Goal: Information Seeking & Learning: Learn about a topic

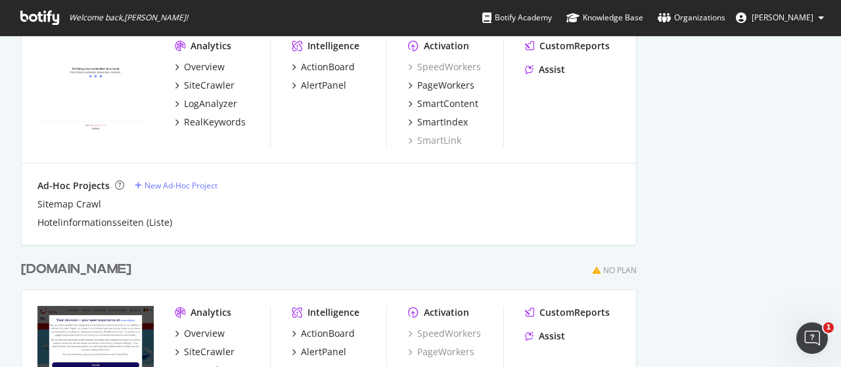
scroll to position [3772, 0]
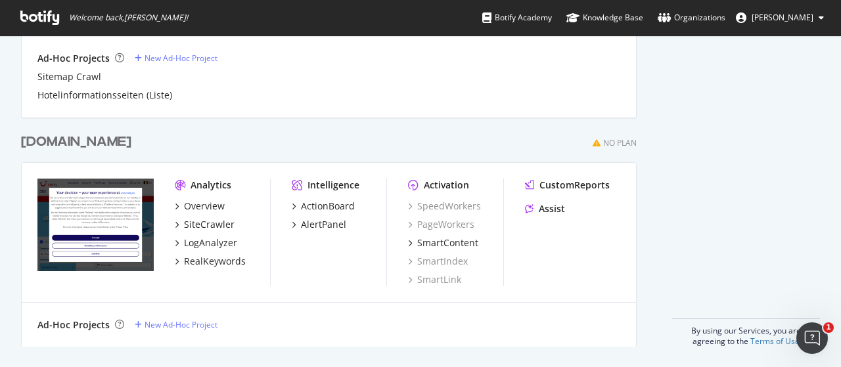
click at [365, 138] on div "[DOMAIN_NAME] No Plan" at bounding box center [329, 142] width 616 height 19
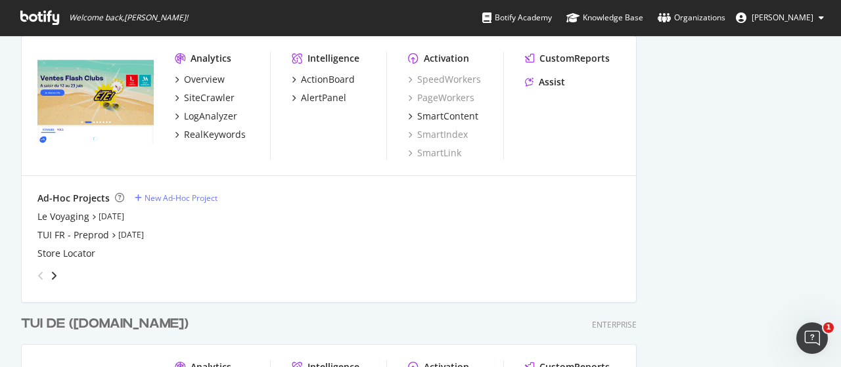
scroll to position [3299, 0]
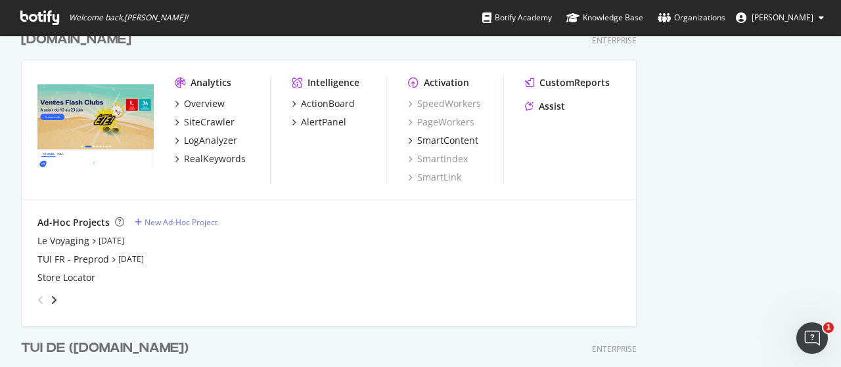
click at [87, 346] on div "TUI DE ([DOMAIN_NAME])" at bounding box center [105, 348] width 168 height 19
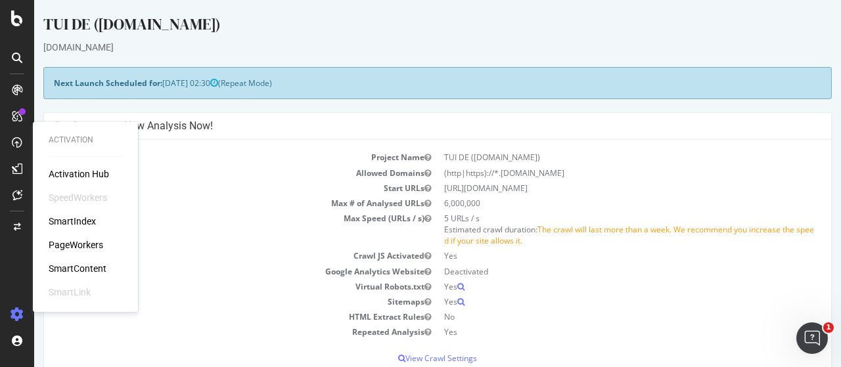
click at [94, 239] on div "PageWorkers" at bounding box center [76, 245] width 55 height 13
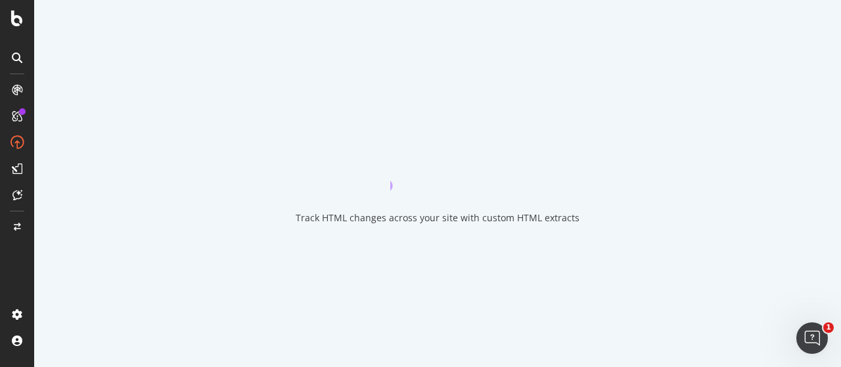
click at [94, 239] on div "Track HTML changes across your site with custom HTML extracts" at bounding box center [437, 183] width 807 height 367
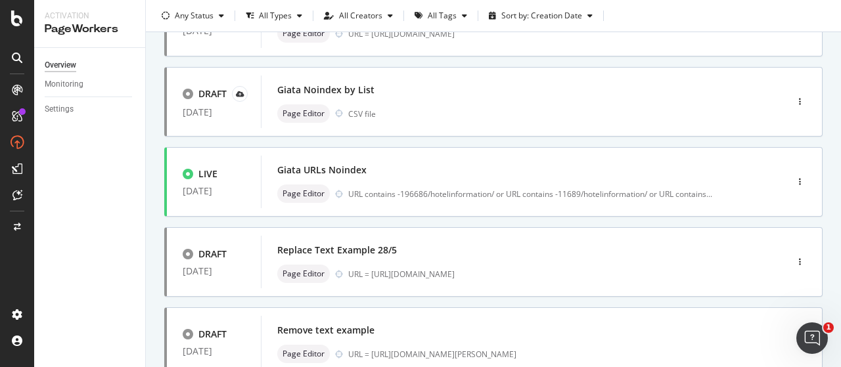
scroll to position [310, 0]
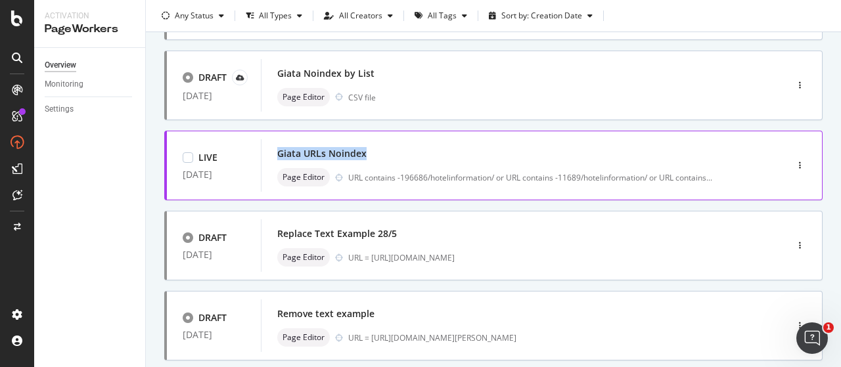
drag, startPoint x: 358, startPoint y: 150, endPoint x: 266, endPoint y: 149, distance: 92.7
click at [266, 149] on div "Giata URLs Noindex Page Editor URL contains -196686/hotelinformation/ or URL co…" at bounding box center [504, 165] width 486 height 53
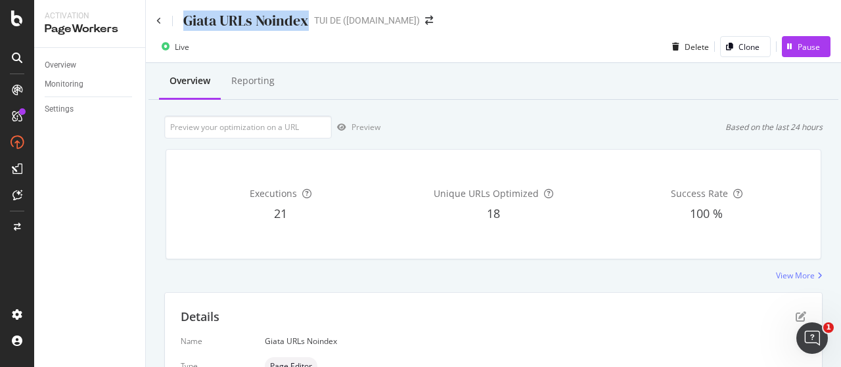
drag, startPoint x: 305, startPoint y: 16, endPoint x: 181, endPoint y: 19, distance: 123.6
click at [181, 19] on div "Giata URLs Noindex" at bounding box center [232, 21] width 153 height 20
copy div "Giata URLs Noindex"
click at [159, 20] on icon at bounding box center [158, 21] width 5 height 8
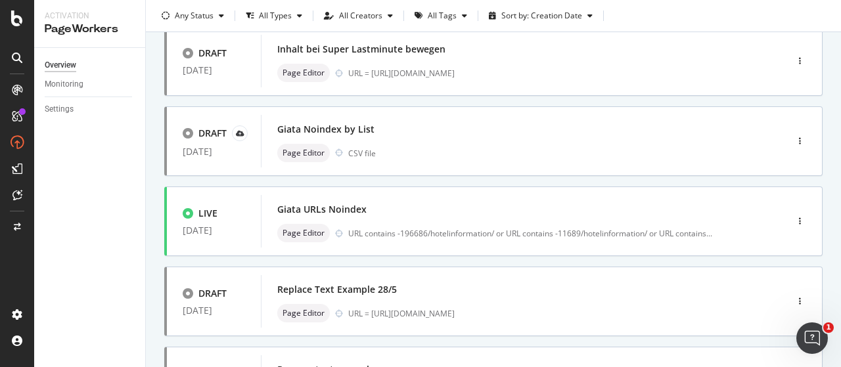
scroll to position [256, 0]
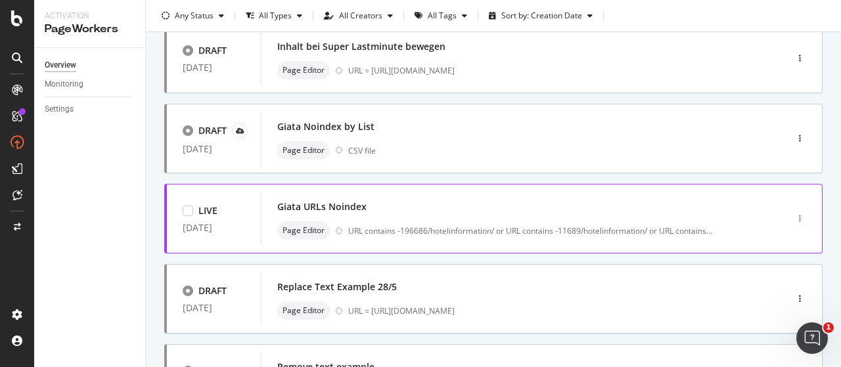
click at [799, 218] on icon "button" at bounding box center [800, 219] width 2 height 8
click at [500, 201] on div "Giata URLs Noindex" at bounding box center [504, 207] width 454 height 18
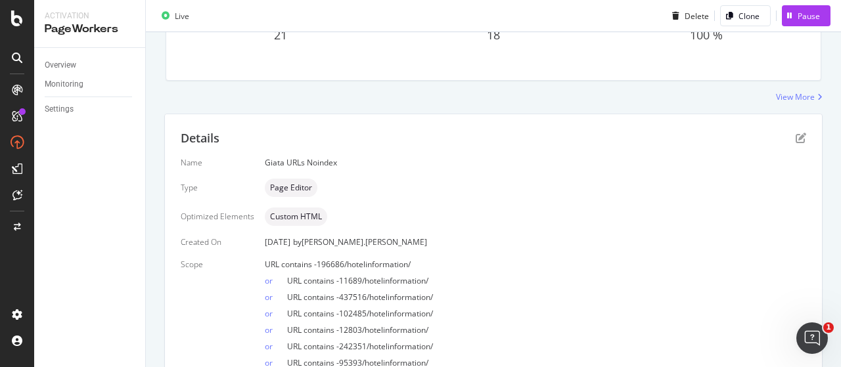
scroll to position [164, 0]
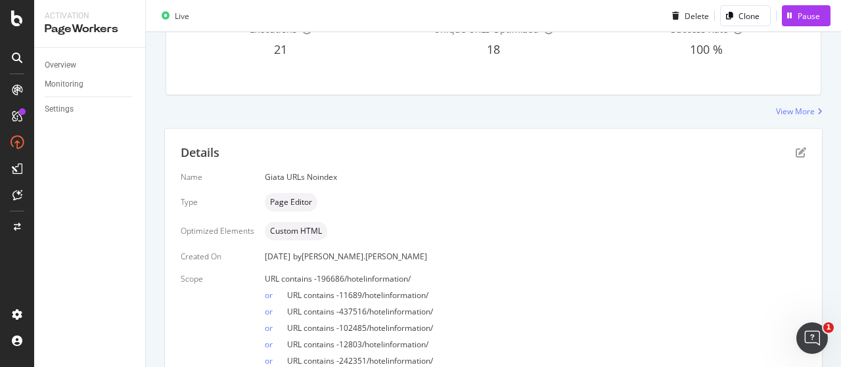
drag, startPoint x: 841, startPoint y: 74, endPoint x: 822, endPoint y: 70, distance: 19.6
click at [792, 57] on div "100 %" at bounding box center [707, 49] width 208 height 17
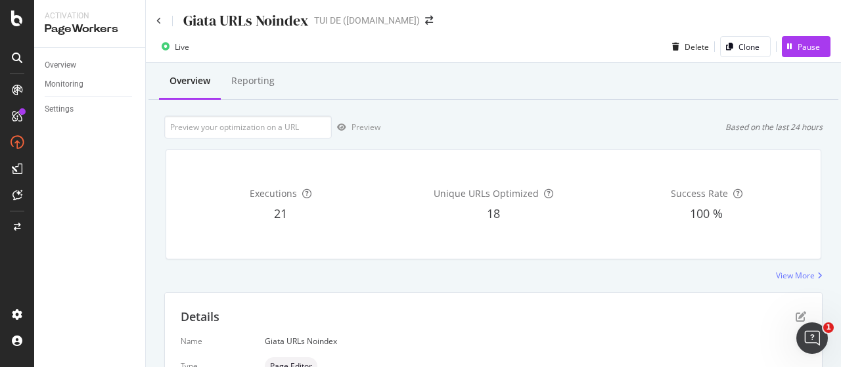
click at [653, 99] on div "Overview Reporting" at bounding box center [494, 81] width 690 height 35
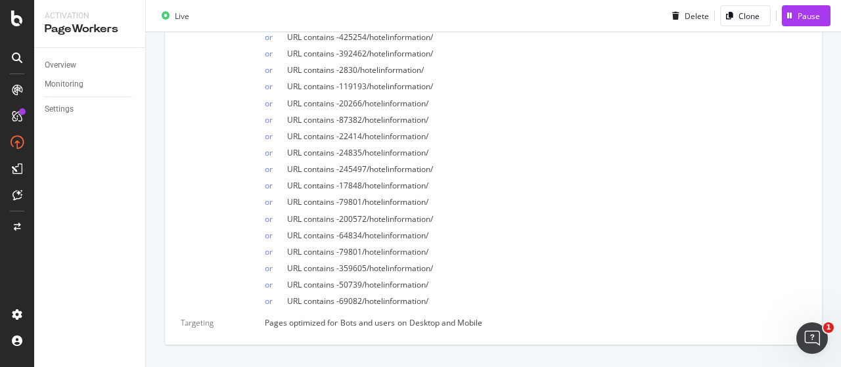
scroll to position [1073, 0]
